Goal: Task Accomplishment & Management: Use online tool/utility

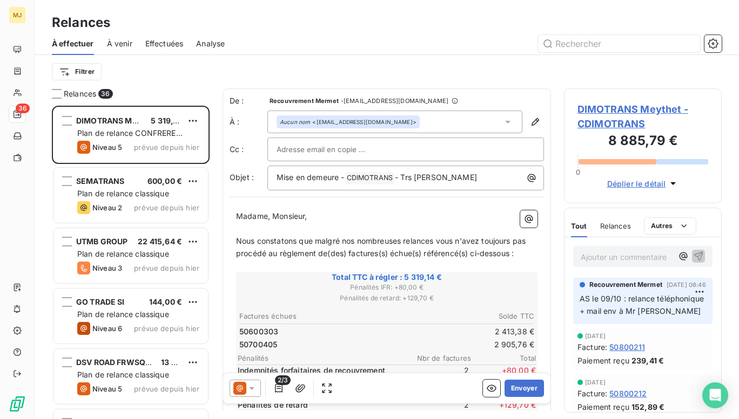
scroll to position [306, 150]
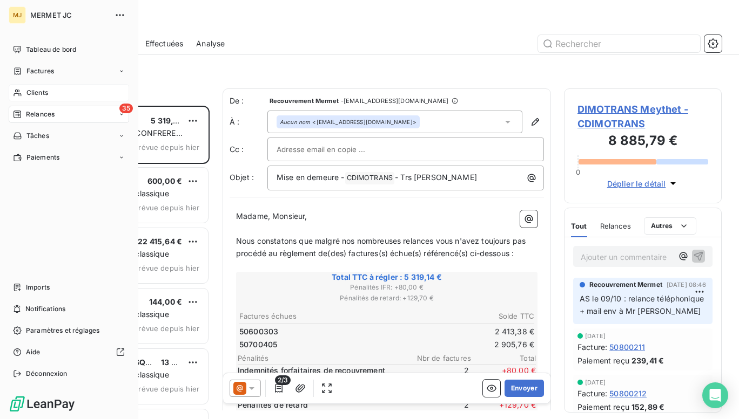
click at [34, 93] on span "Clients" at bounding box center [37, 93] width 22 height 10
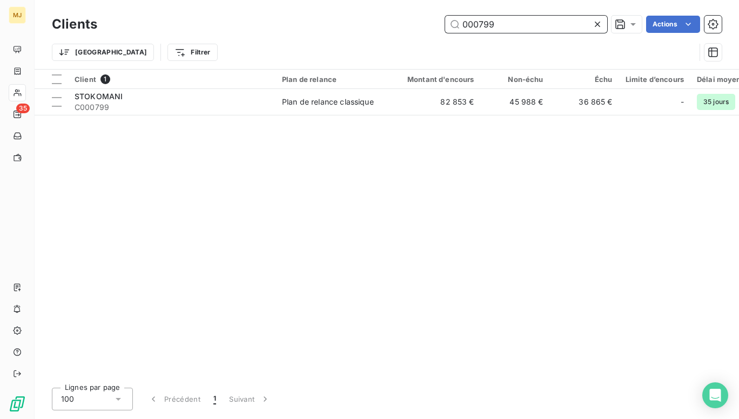
drag, startPoint x: 476, startPoint y: 23, endPoint x: 607, endPoint y: 43, distance: 132.6
click at [586, 37] on div "Clients 000799 Actions Trier Filtrer" at bounding box center [386, 41] width 669 height 56
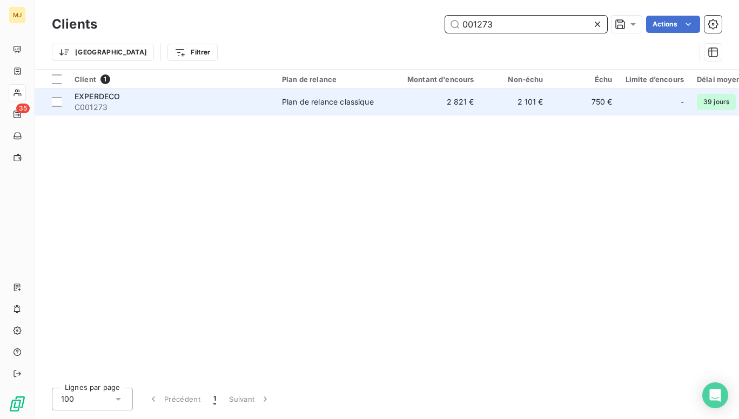
type input "001273"
click at [213, 103] on span "C001273" at bounding box center [172, 107] width 194 height 11
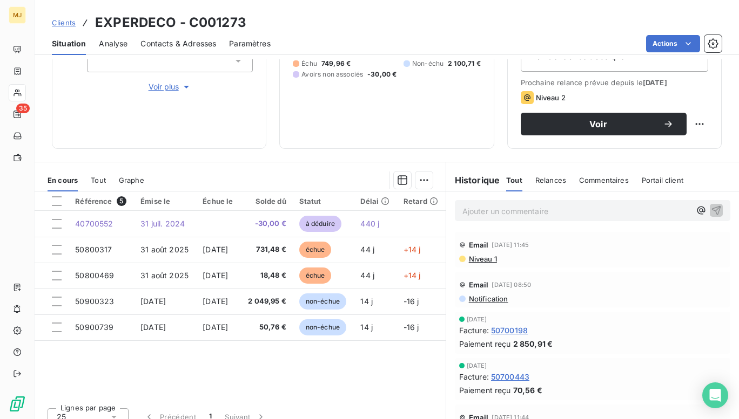
scroll to position [159, 0]
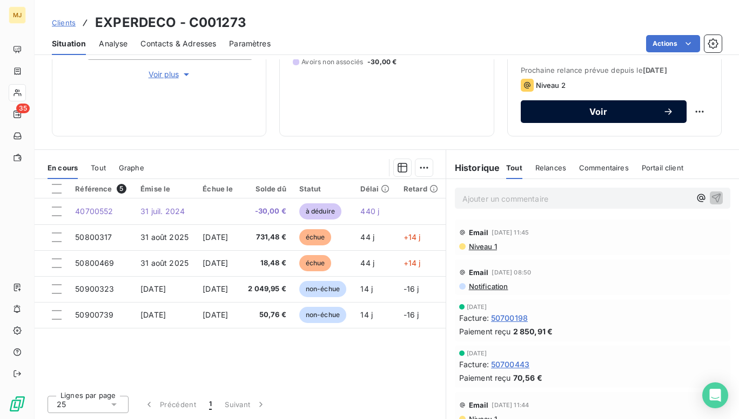
click at [622, 114] on span "Voir" at bounding box center [597, 111] width 129 height 9
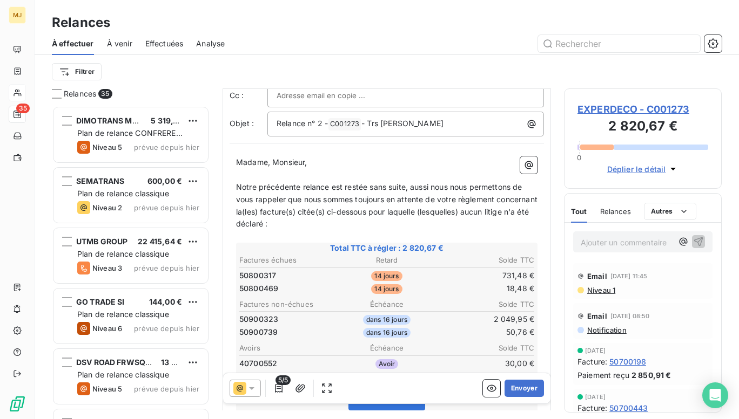
scroll to position [109, 0]
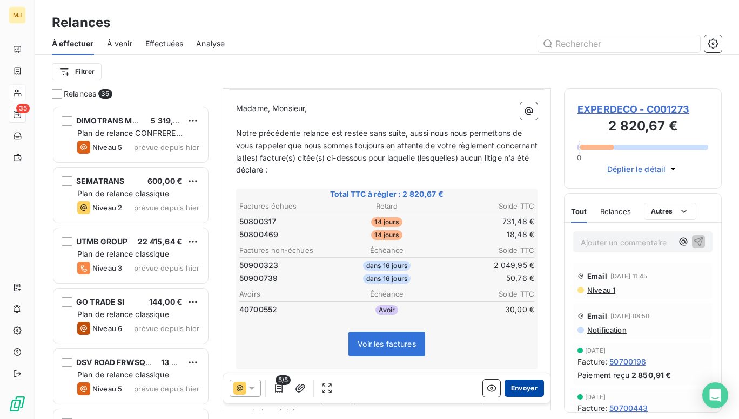
click at [516, 388] on button "Envoyer" at bounding box center [523, 388] width 39 height 17
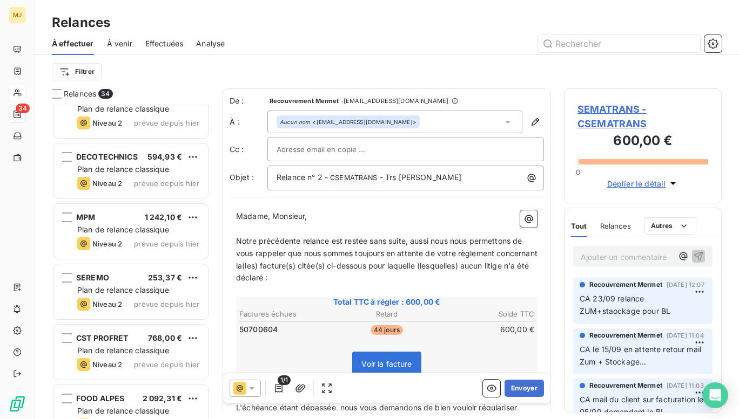
scroll to position [702, 0]
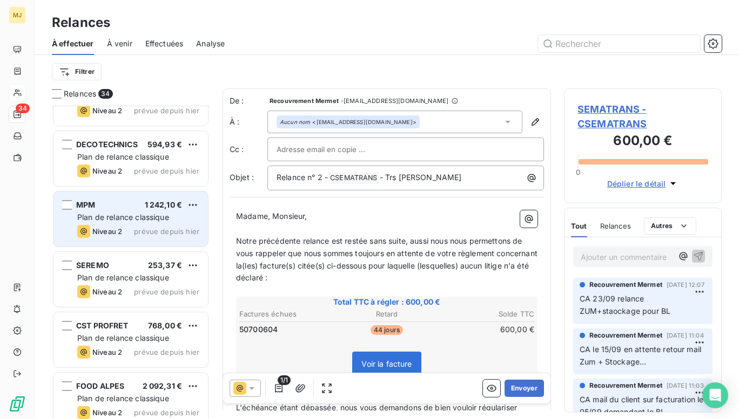
click at [113, 214] on span "Plan de relance classique" at bounding box center [123, 217] width 92 height 9
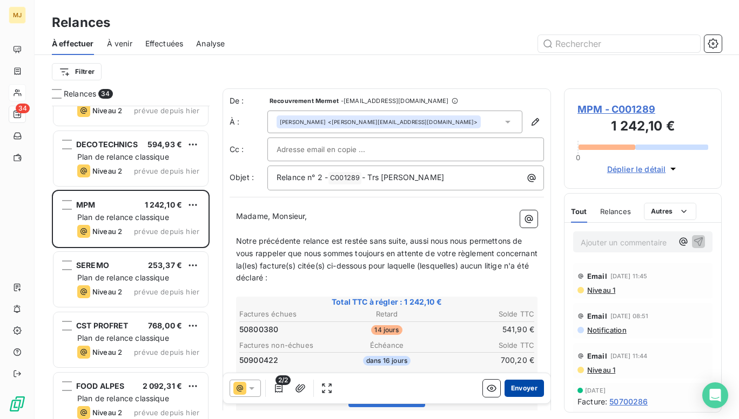
click at [515, 386] on button "Envoyer" at bounding box center [523, 388] width 39 height 17
